Goal: Task Accomplishment & Management: Use online tool/utility

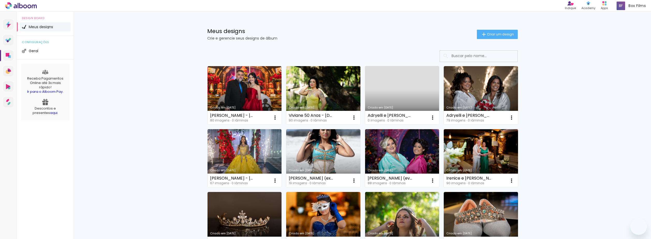
click at [486, 54] on input at bounding box center [486, 56] width 74 height 11
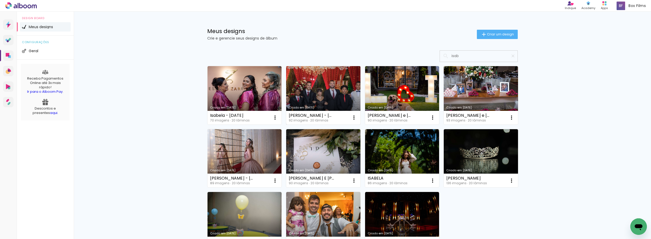
type input "isab"
type paper-input "isab"
click at [326, 89] on link "Criado em [DATE]" at bounding box center [323, 95] width 74 height 58
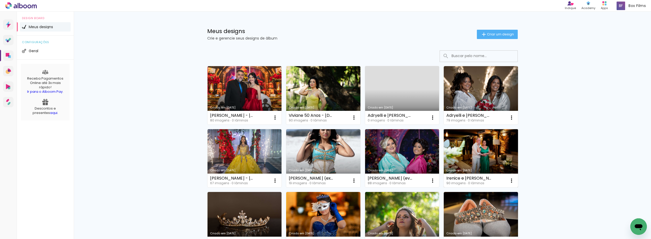
click at [484, 160] on link "Criado em [DATE]" at bounding box center [481, 158] width 74 height 58
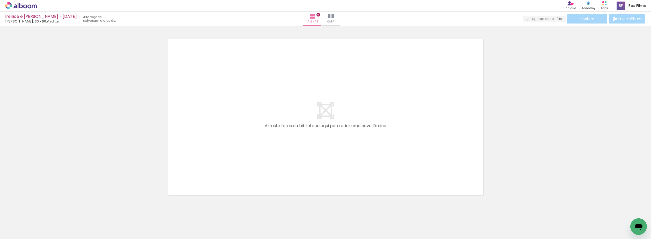
scroll to position [16, 0]
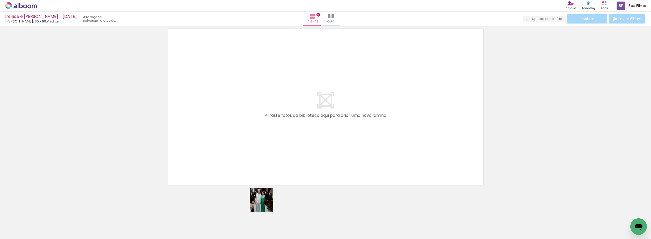
drag, startPoint x: 256, startPoint y: 220, endPoint x: 313, endPoint y: 129, distance: 107.8
click at [313, 129] on quentale-workspace at bounding box center [325, 119] width 651 height 239
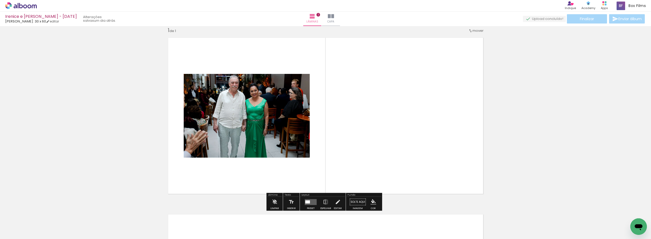
scroll to position [7, 0]
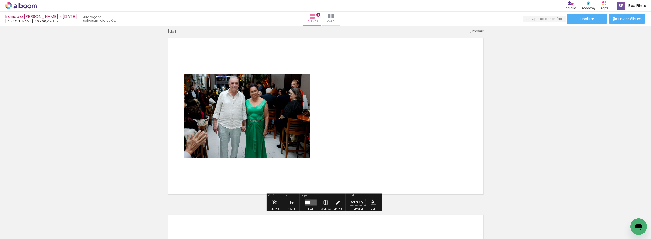
click at [314, 202] on quentale-layouter at bounding box center [311, 203] width 12 height 6
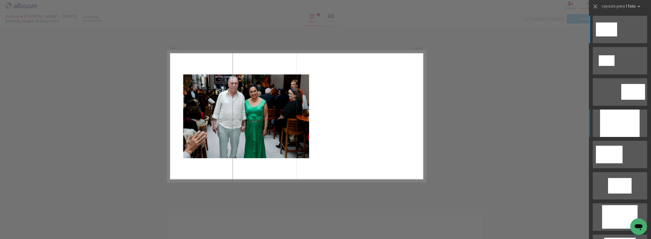
scroll to position [6, 0]
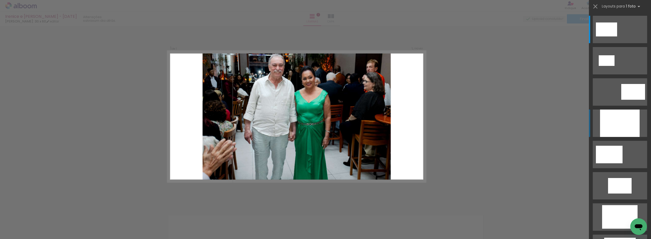
click at [623, 130] on div at bounding box center [620, 123] width 40 height 27
